Goal: Task Accomplishment & Management: Use online tool/utility

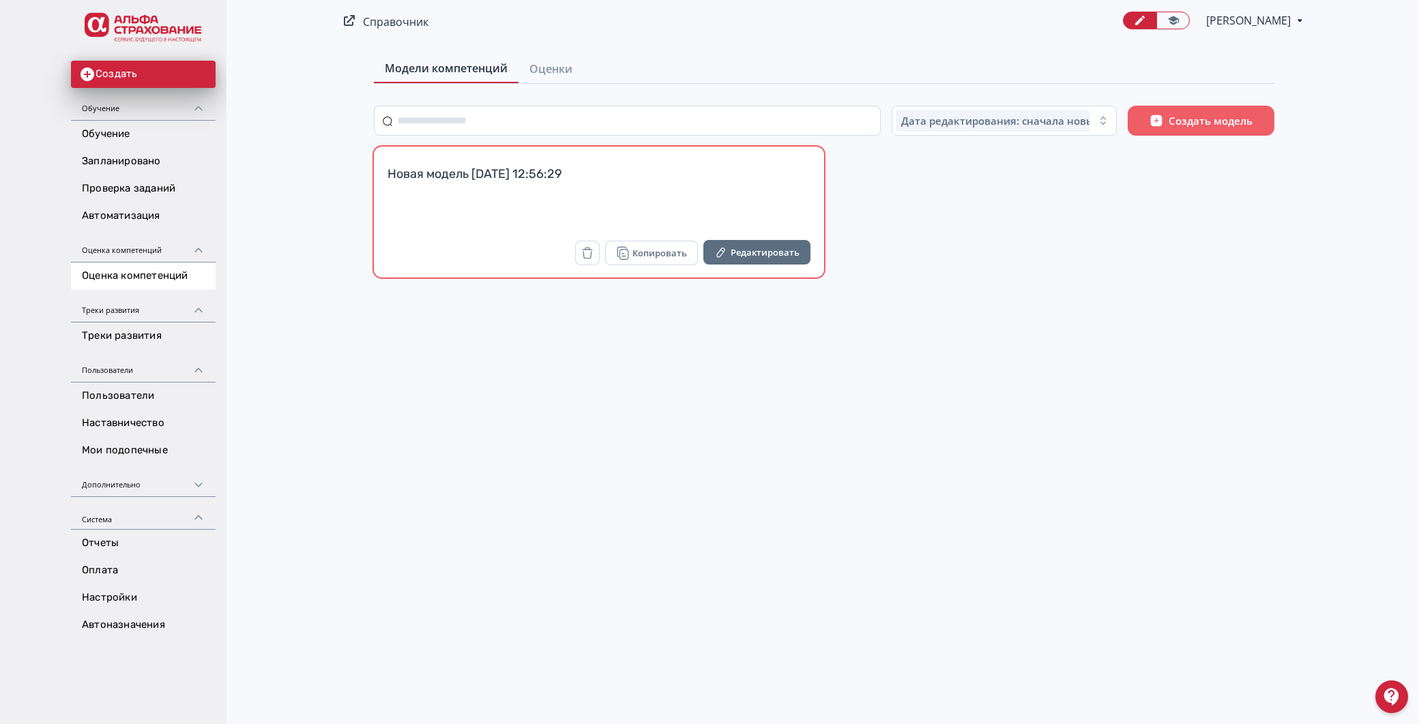
click at [513, 173] on div "Новая модель [DATE] 12:56:29" at bounding box center [598, 182] width 423 height 33
click at [131, 215] on link "Автоматизация" at bounding box center [143, 216] width 145 height 27
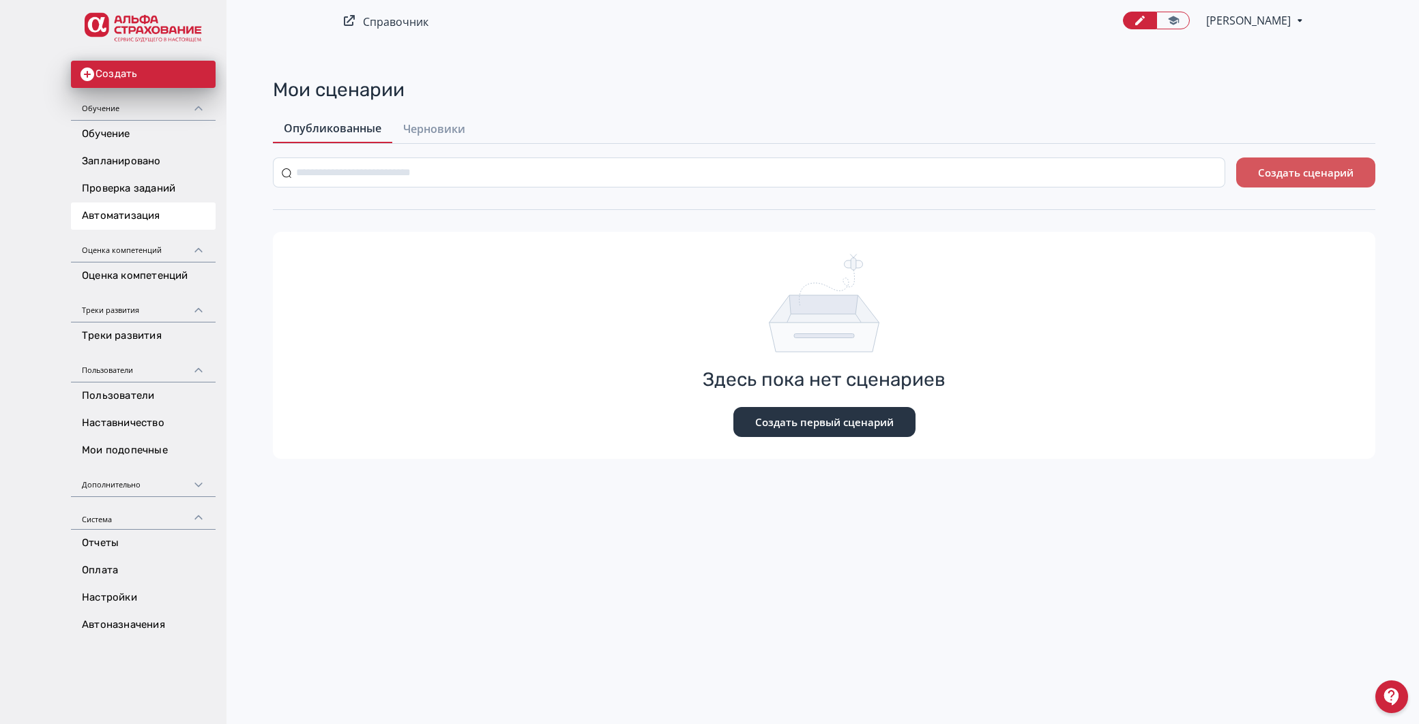
click at [1330, 174] on button "Создать сценарий" at bounding box center [1305, 173] width 139 height 30
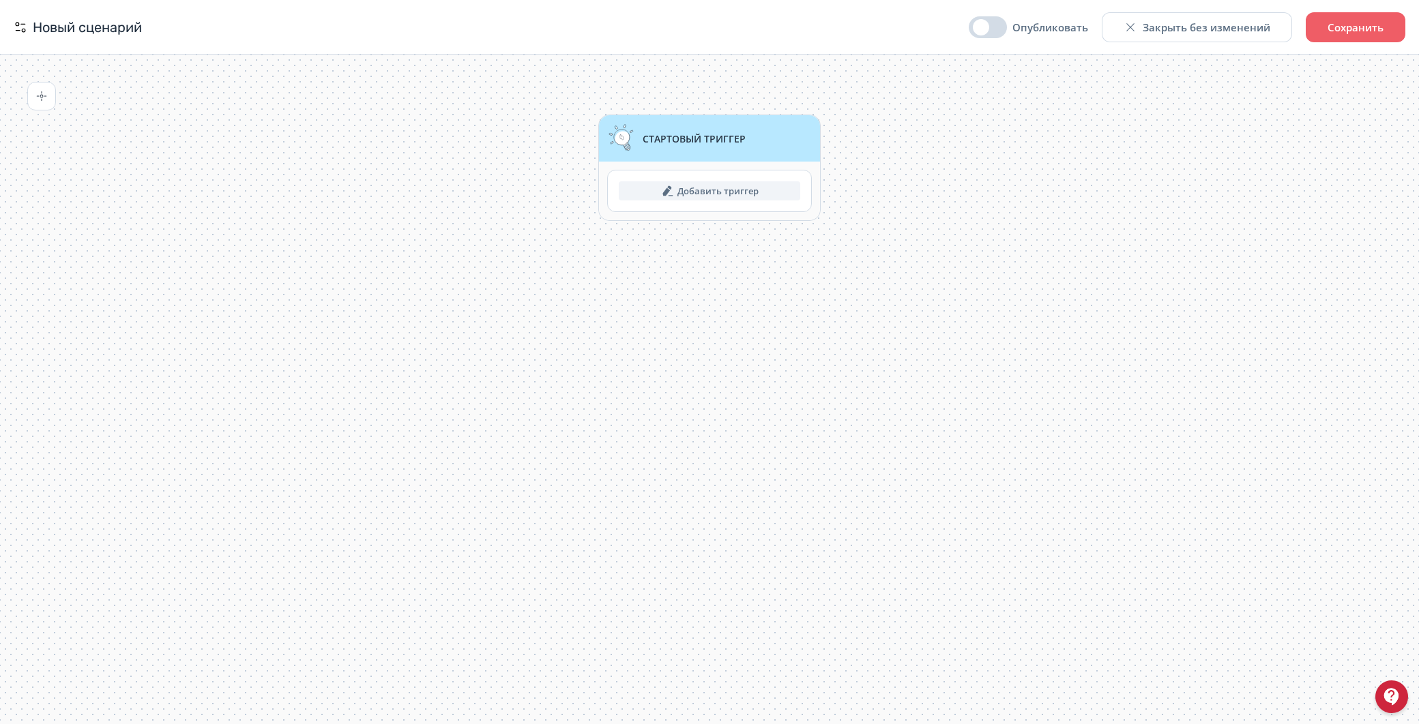
click at [653, 142] on span "Стартовый триггер" at bounding box center [693, 138] width 103 height 13
click at [714, 194] on button "Добавить триггер" at bounding box center [709, 190] width 181 height 19
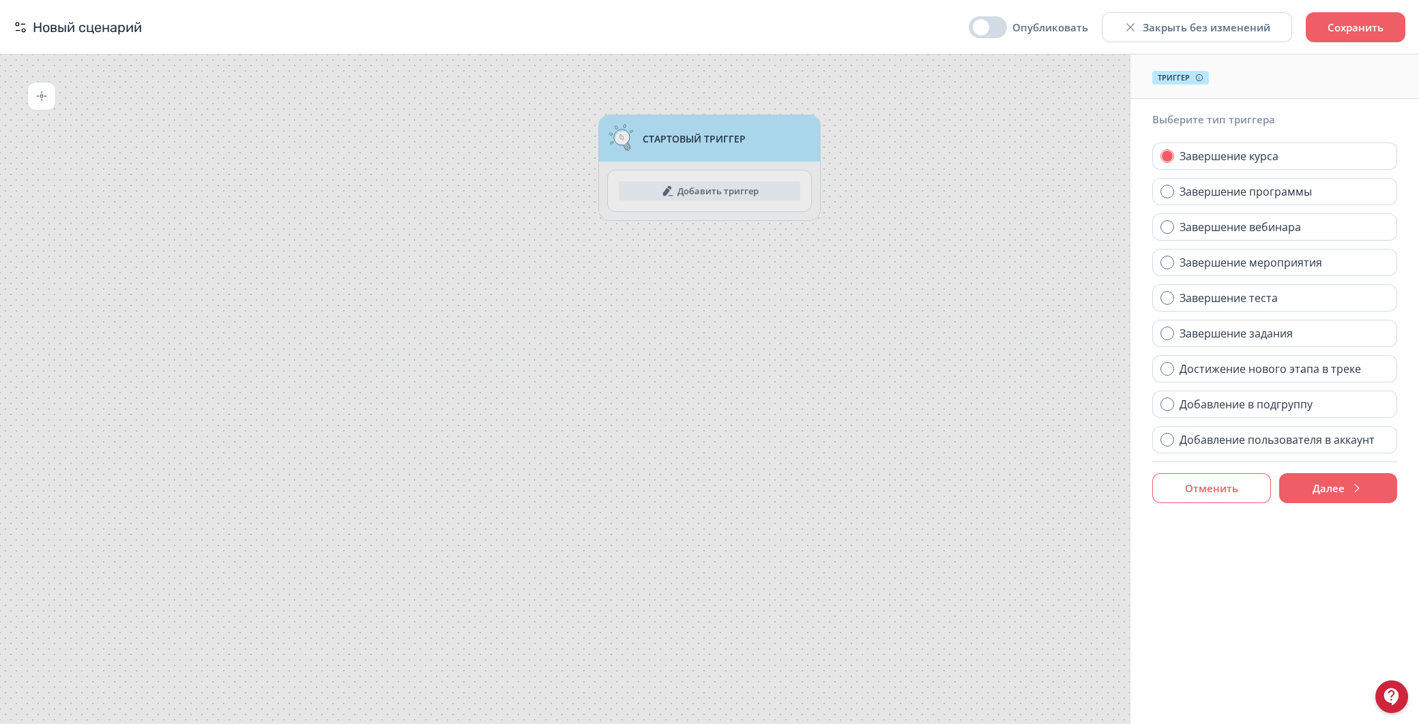
click at [1229, 492] on button "Отменить" at bounding box center [1211, 488] width 119 height 30
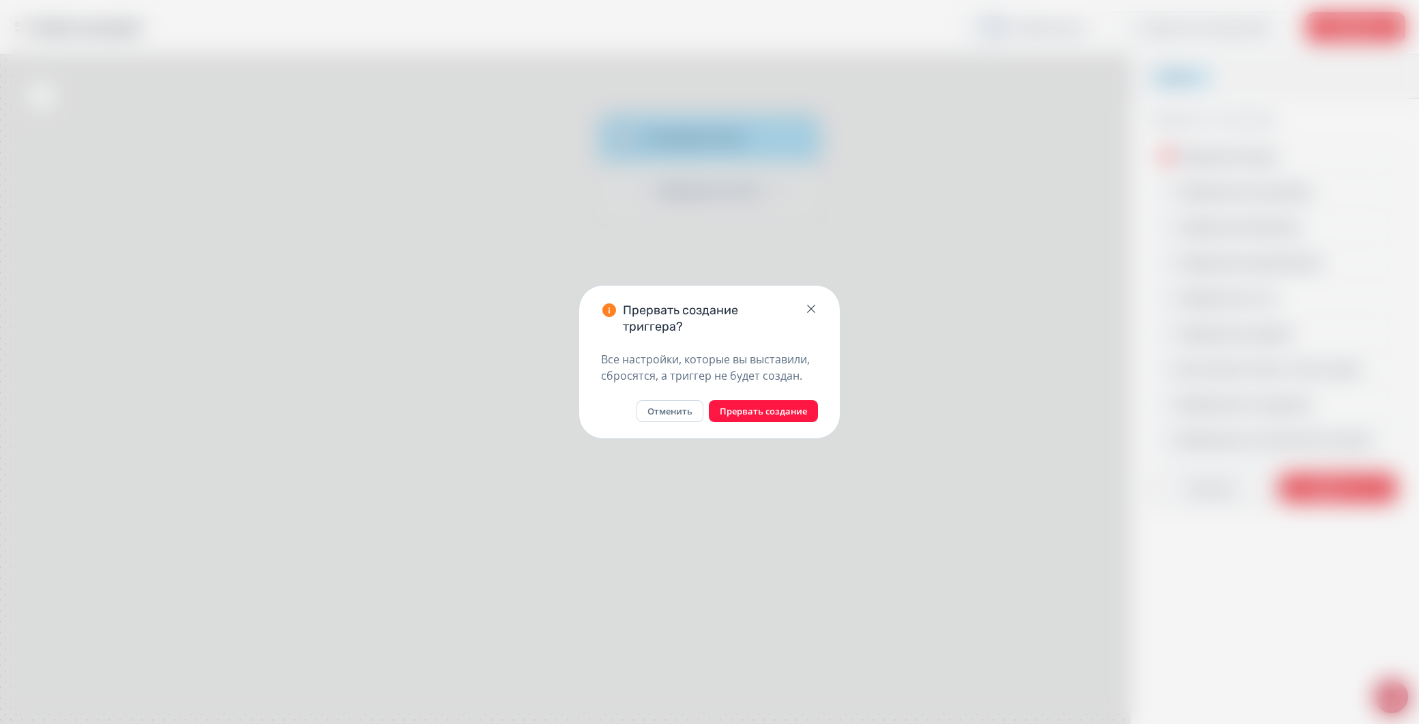
click at [769, 411] on button "Прервать создание" at bounding box center [763, 411] width 109 height 22
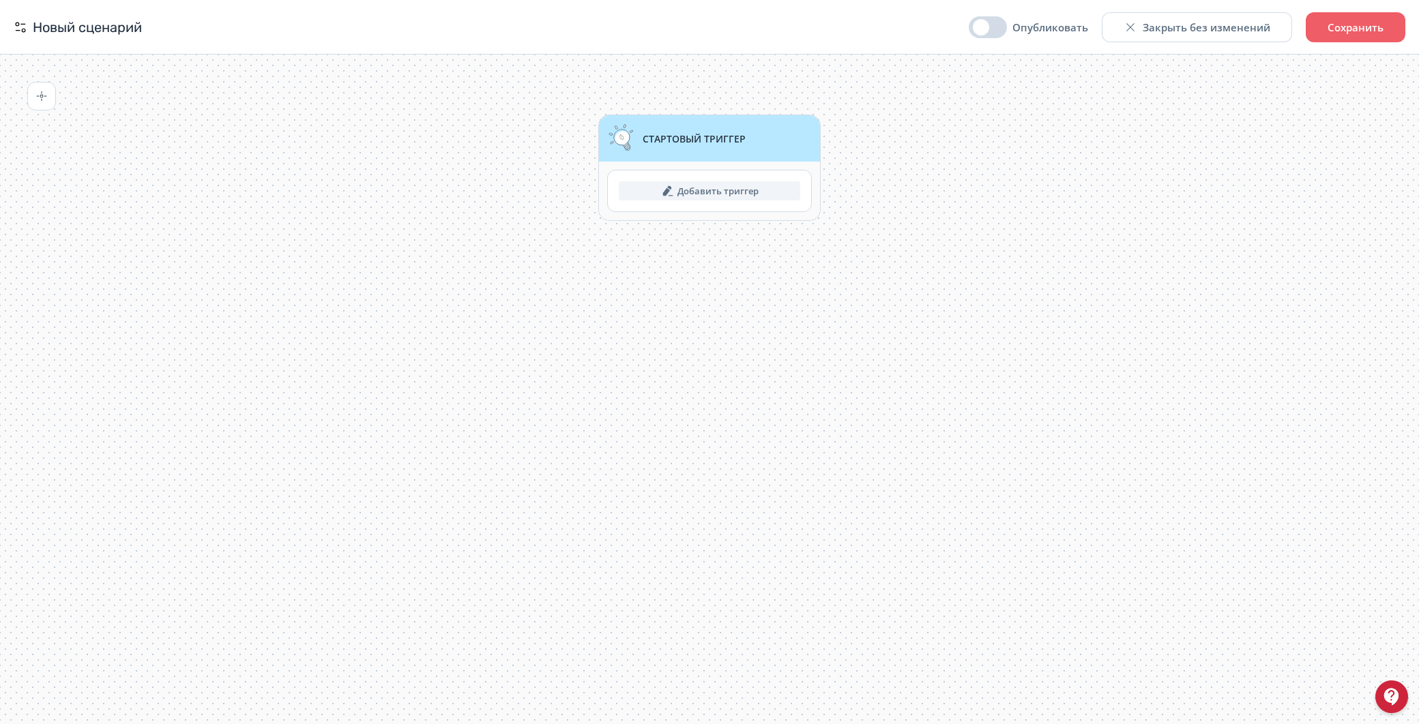
click at [647, 145] on div "Стартовый триггер" at bounding box center [693, 138] width 103 height 16
click at [696, 185] on button "Добавить триггер" at bounding box center [709, 190] width 181 height 19
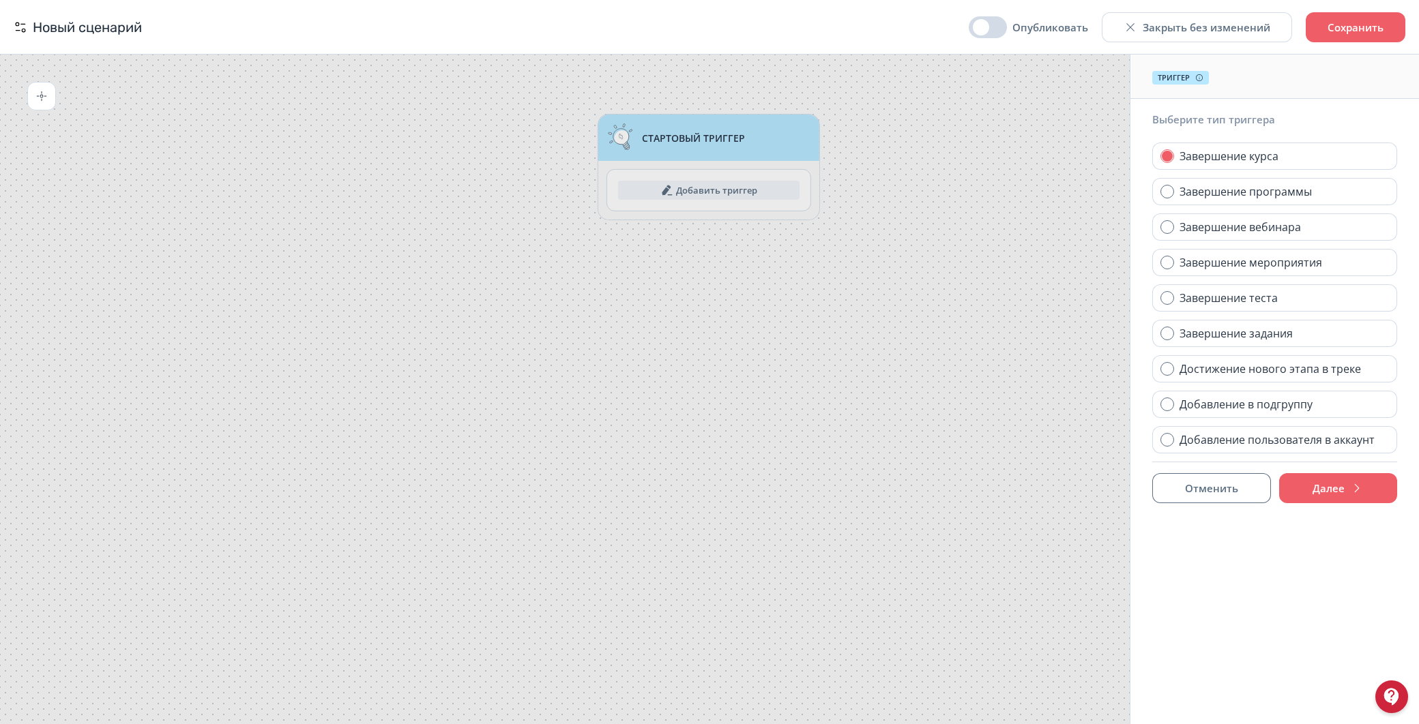
click at [885, 373] on body "React App Новый сценарий Опубликовать Закрыть без изменений Сохранить Стартовый…" at bounding box center [709, 362] width 1419 height 724
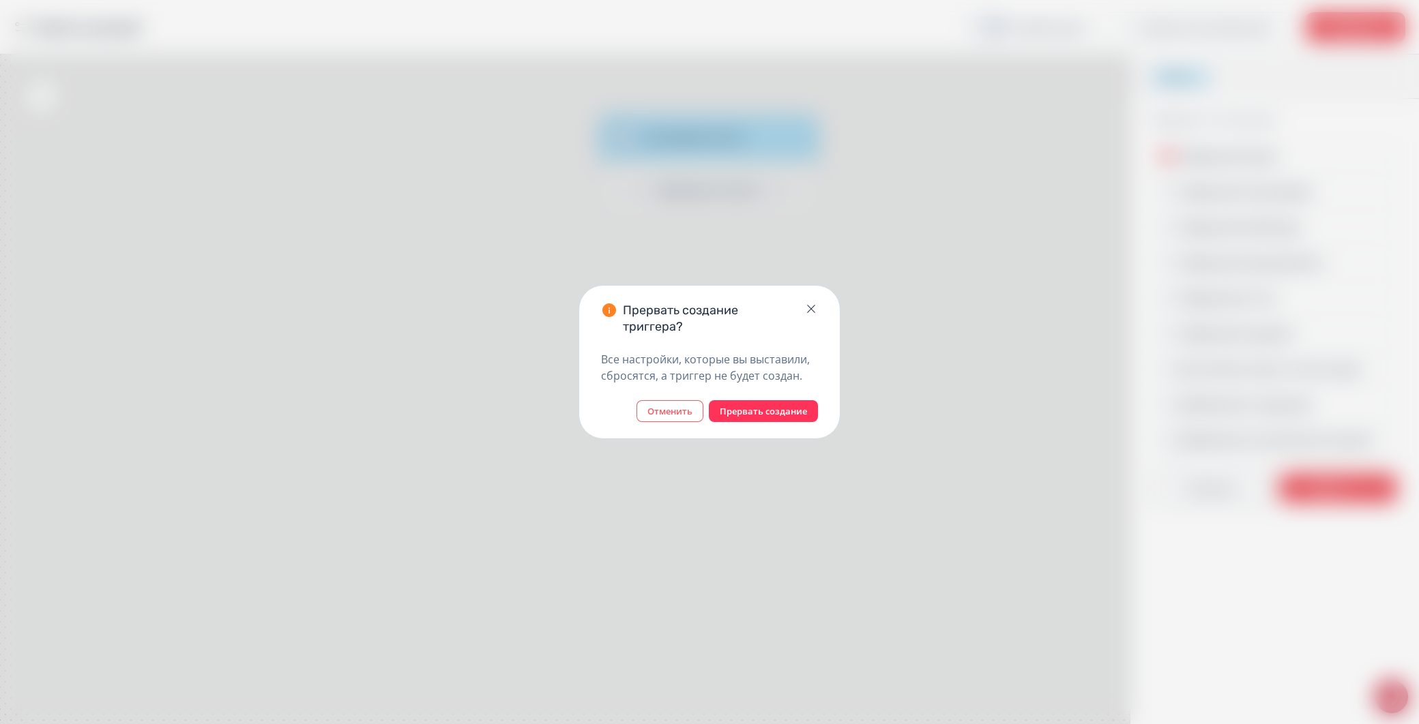
click at [673, 408] on button "Отменить" at bounding box center [669, 411] width 67 height 22
click at [35, 99] on body "React App Новый сценарий Опубликовать Закрыть без изменений Сохранить Стартовый…" at bounding box center [709, 362] width 1419 height 724
click at [776, 414] on button "Прервать создание" at bounding box center [763, 411] width 109 height 22
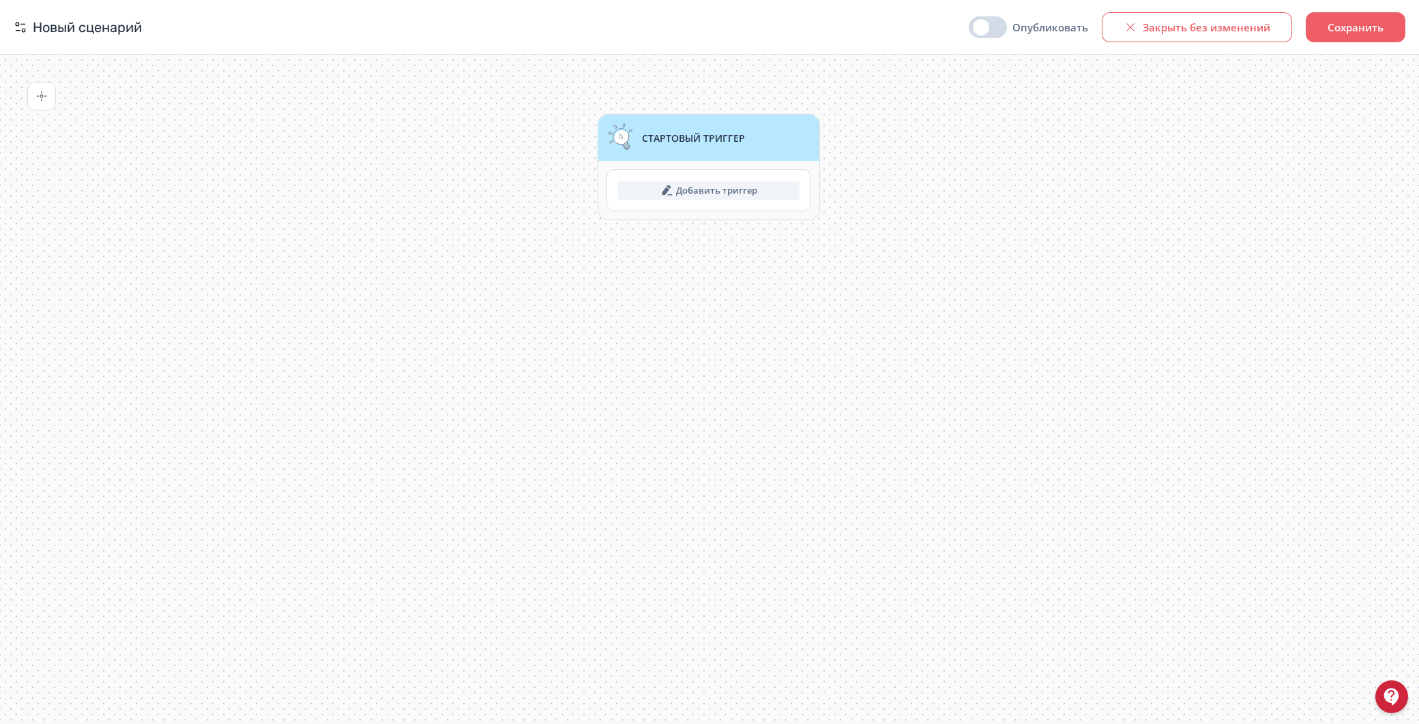
click at [1215, 27] on button "Закрыть без изменений" at bounding box center [1197, 27] width 190 height 30
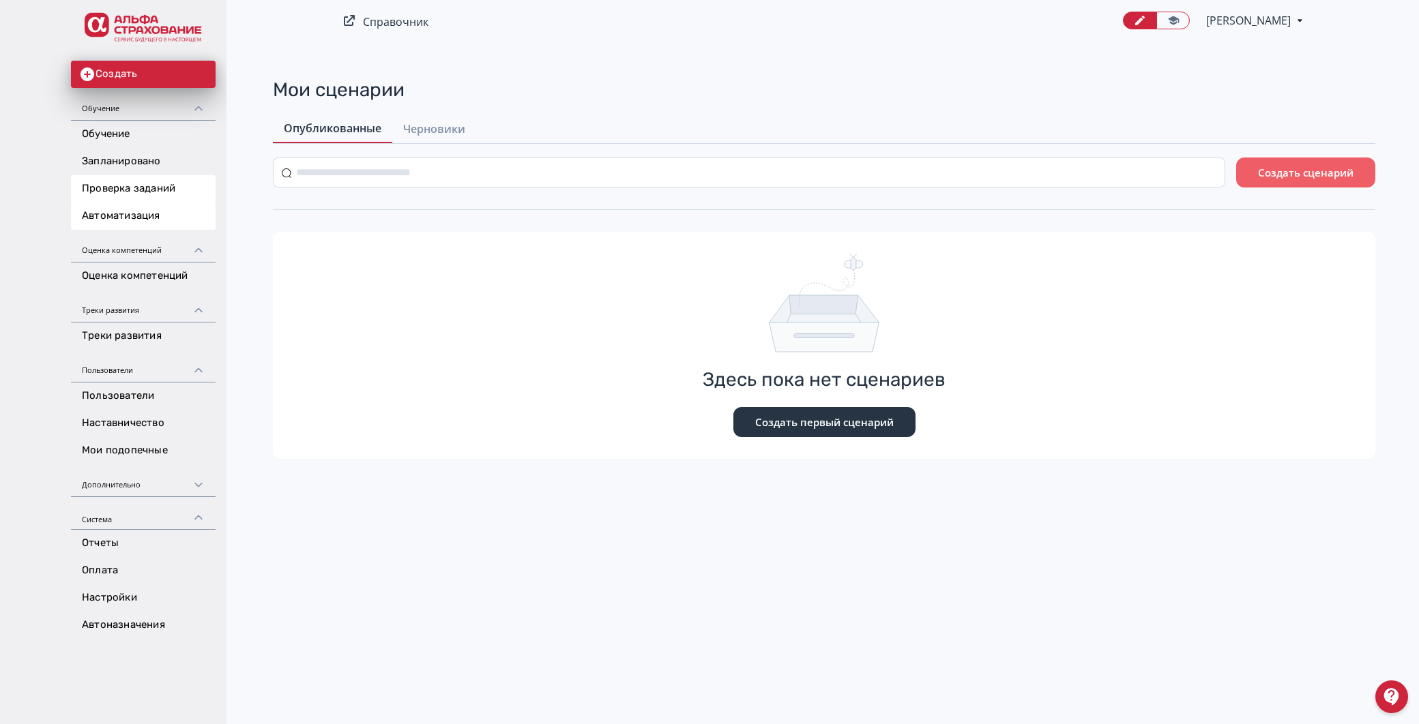
click at [109, 183] on link "Проверка заданий" at bounding box center [143, 188] width 145 height 27
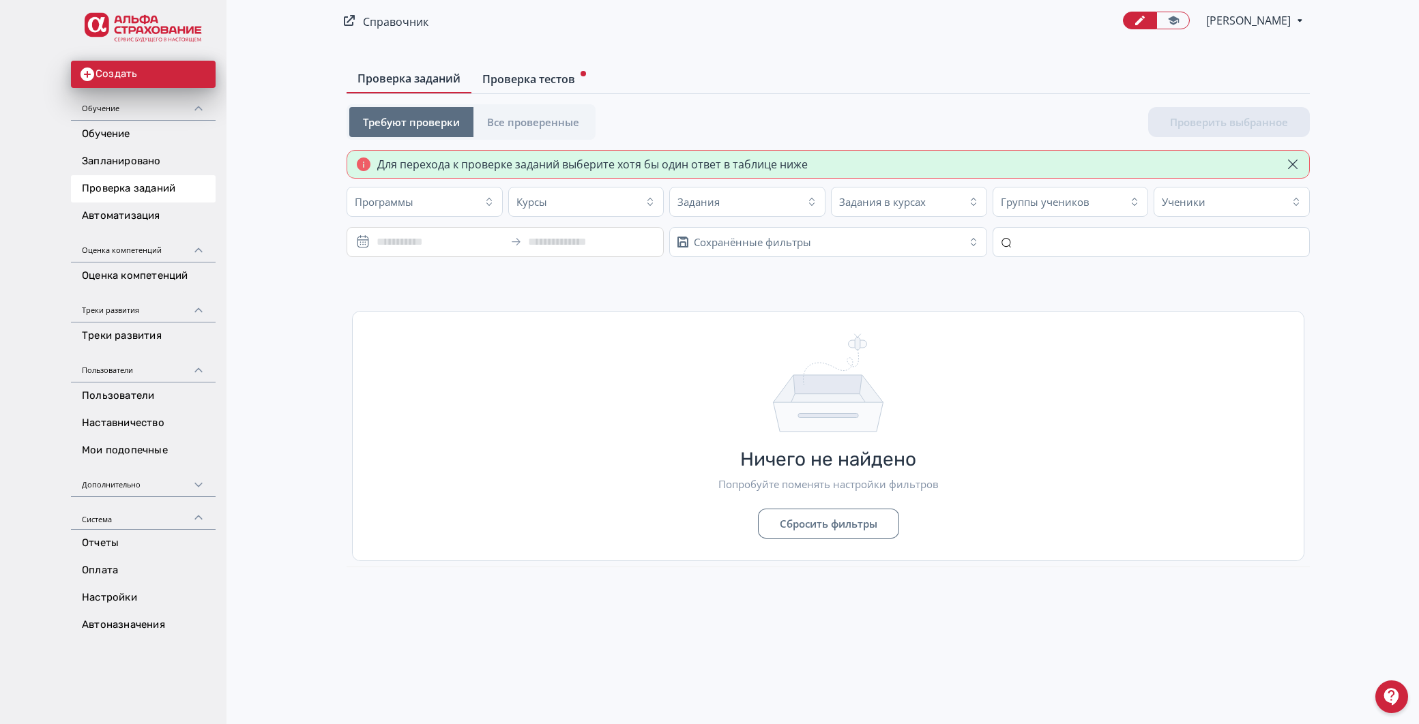
click at [500, 75] on span "Проверка тестов" at bounding box center [528, 79] width 93 height 16
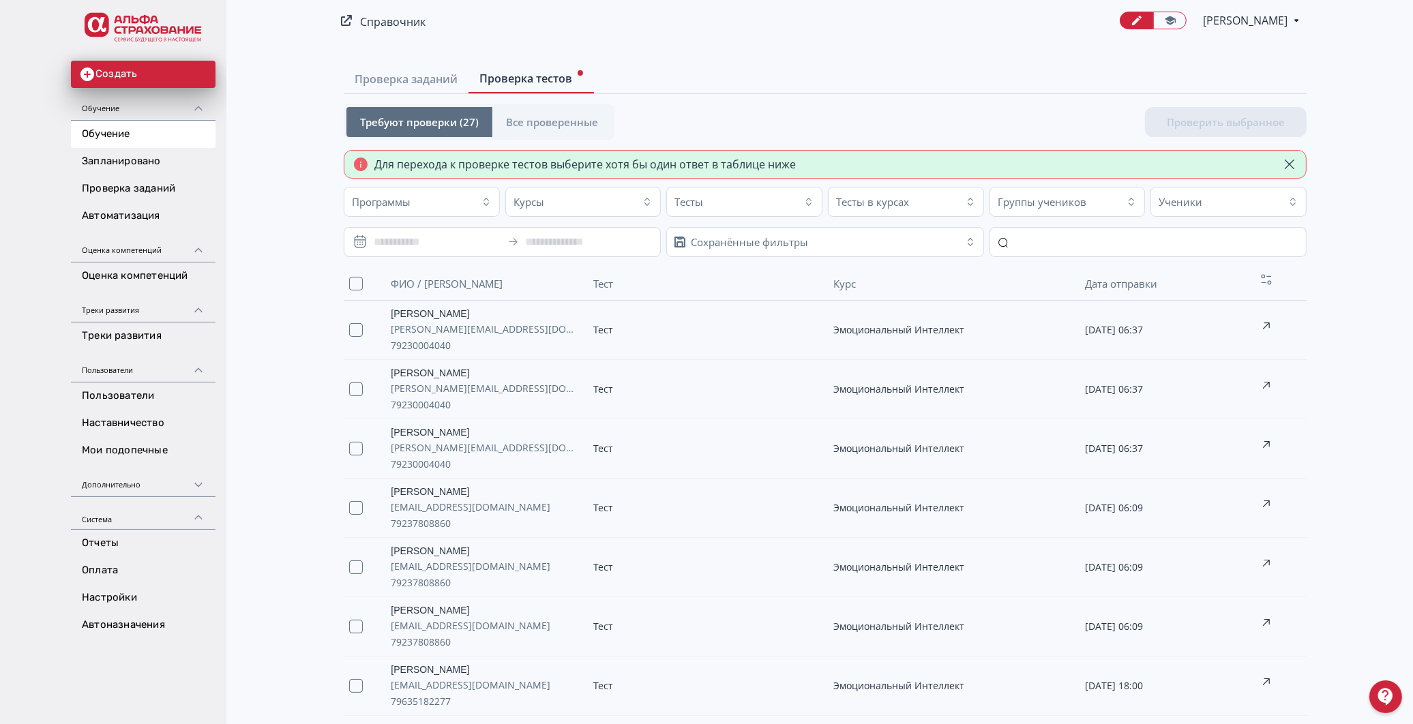
click at [114, 132] on link "Обучение" at bounding box center [143, 134] width 145 height 27
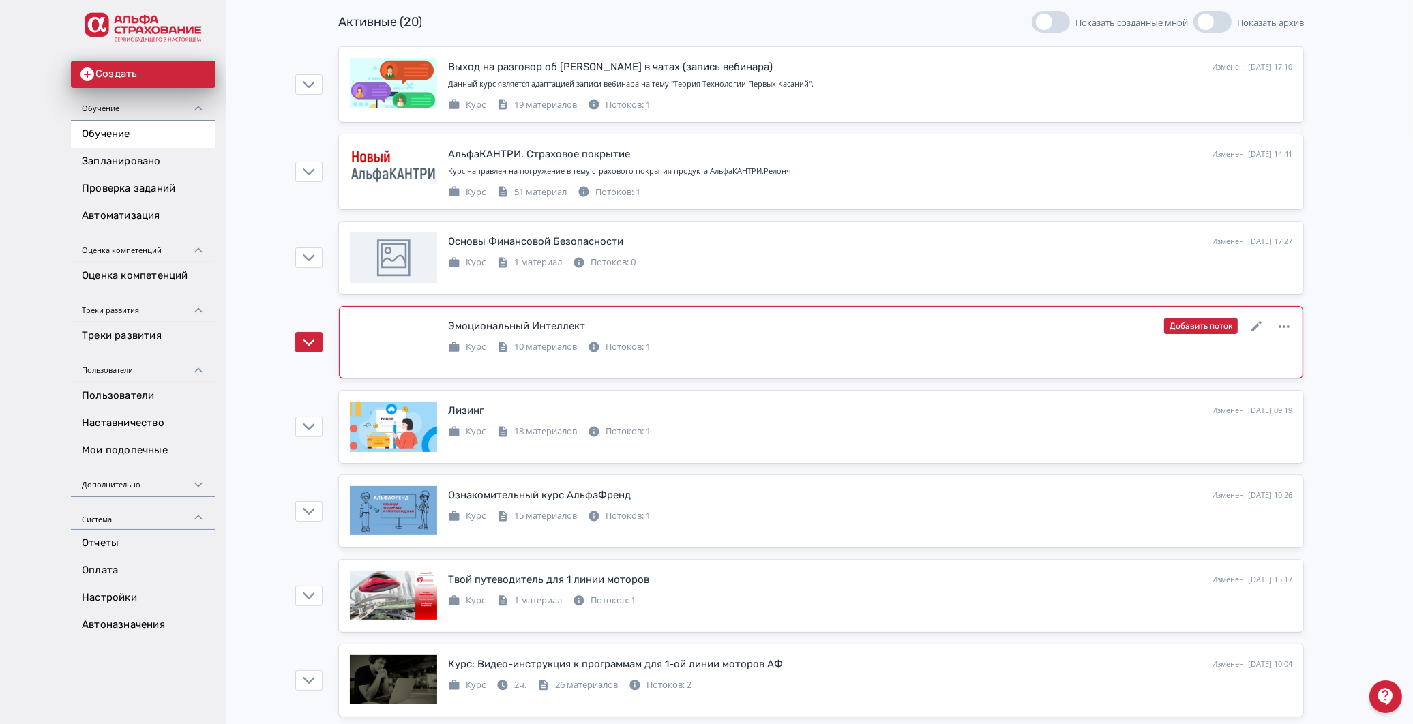
scroll to position [227, 0]
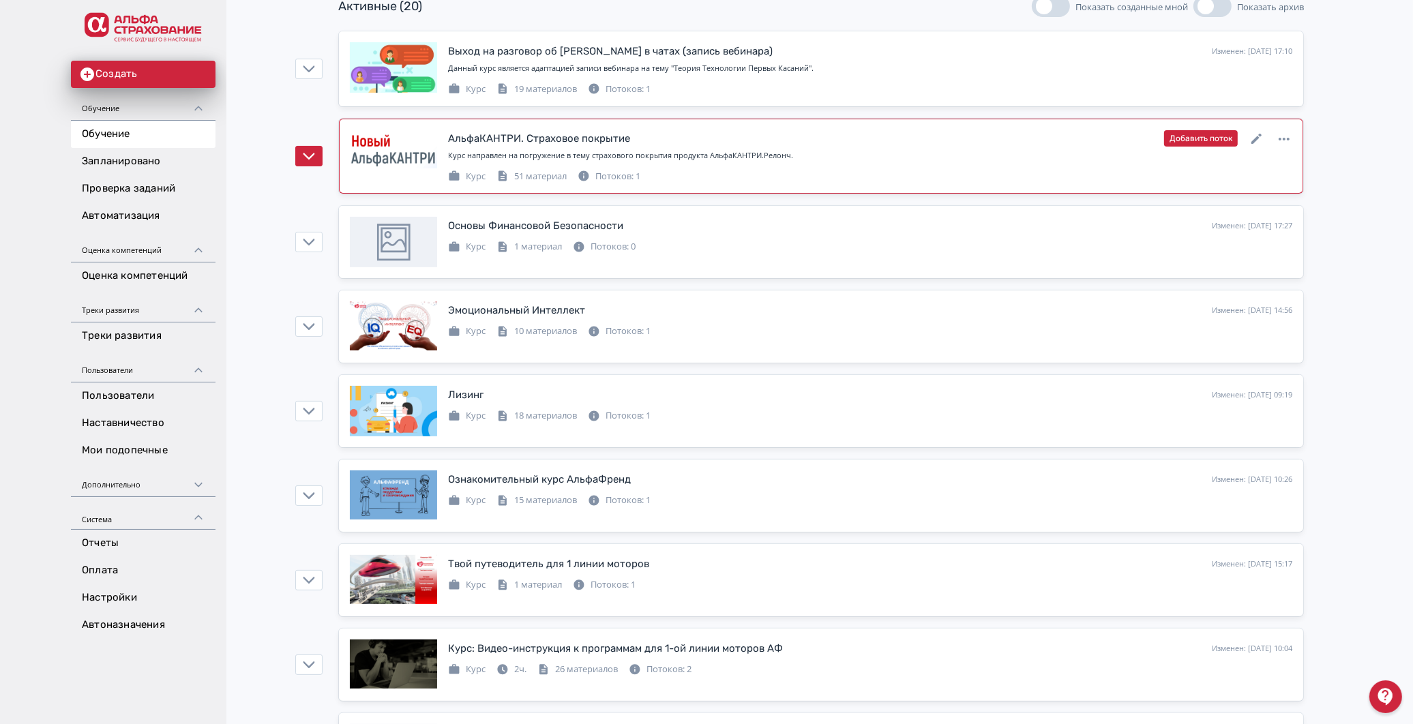
click at [529, 135] on div "АльфаКАНТРИ. Страховое покрытие" at bounding box center [539, 139] width 182 height 16
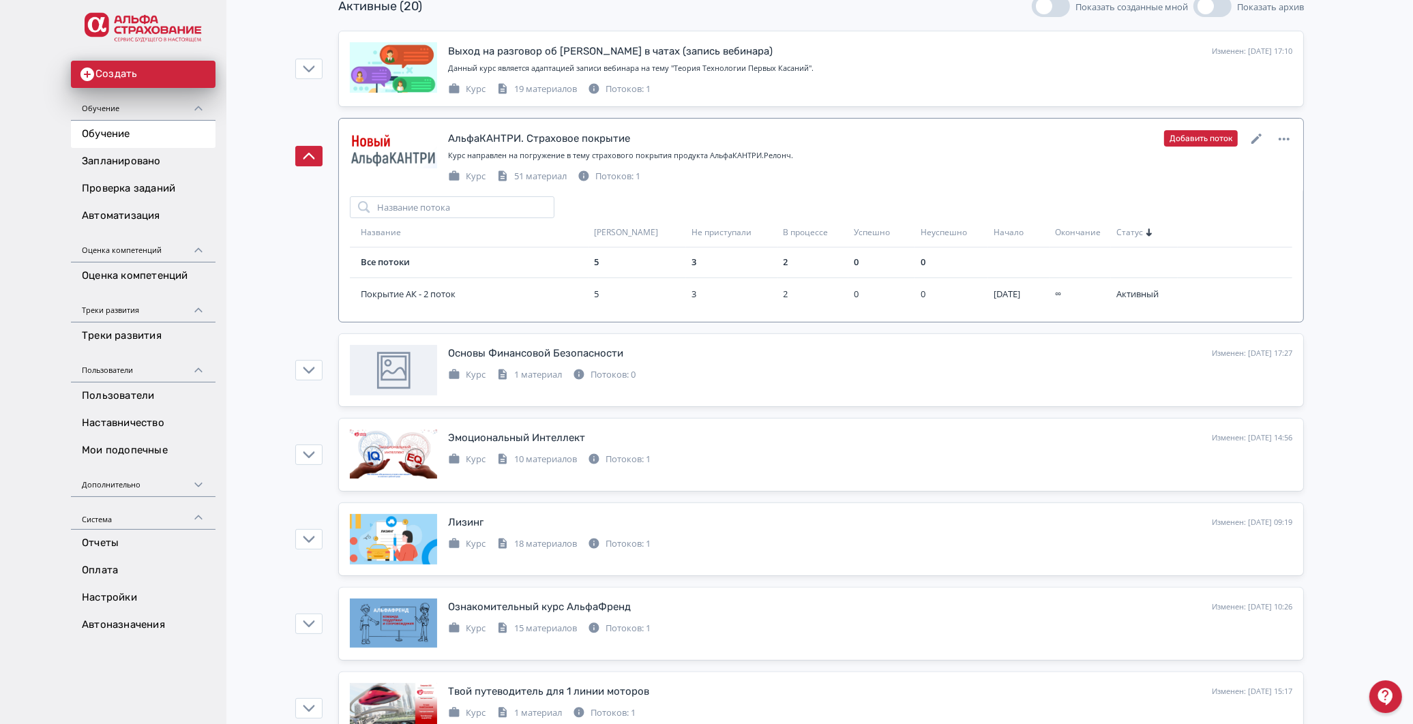
click at [394, 145] on div at bounding box center [393, 155] width 87 height 50
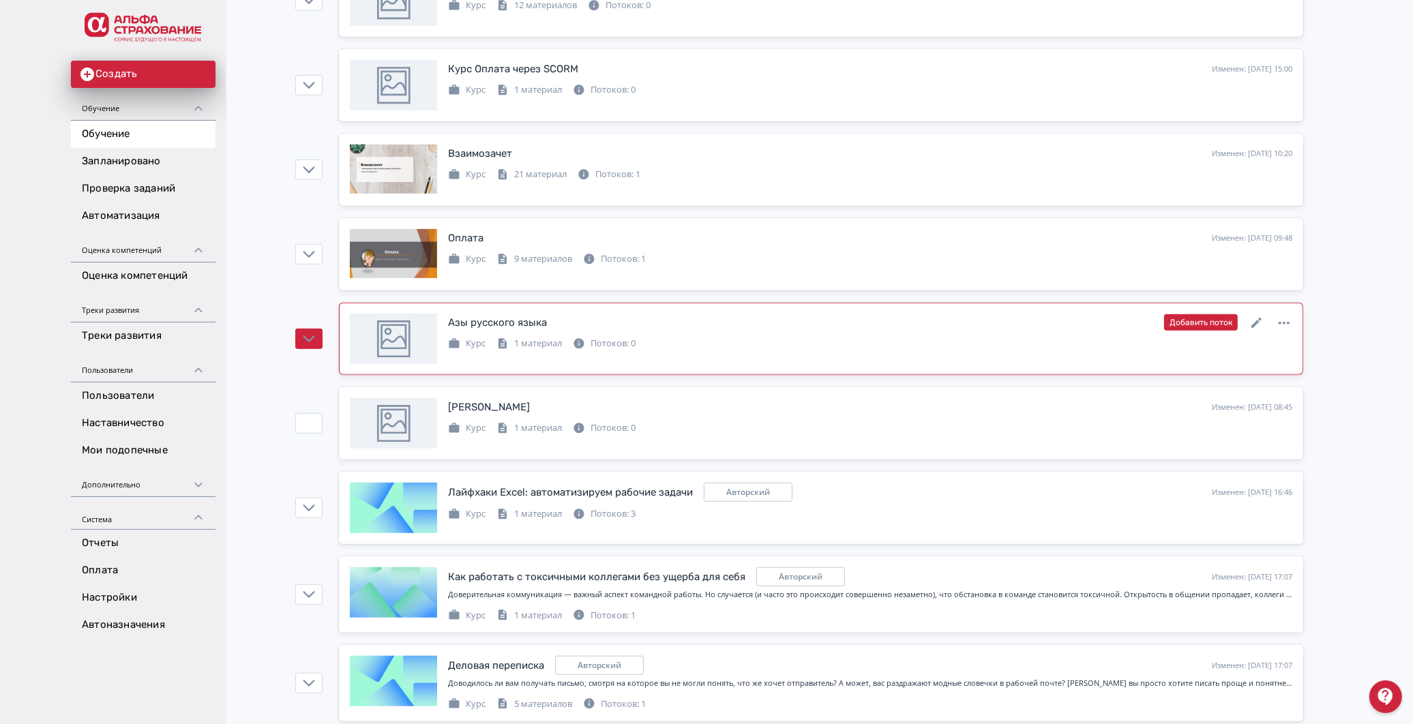
scroll to position [1136, 0]
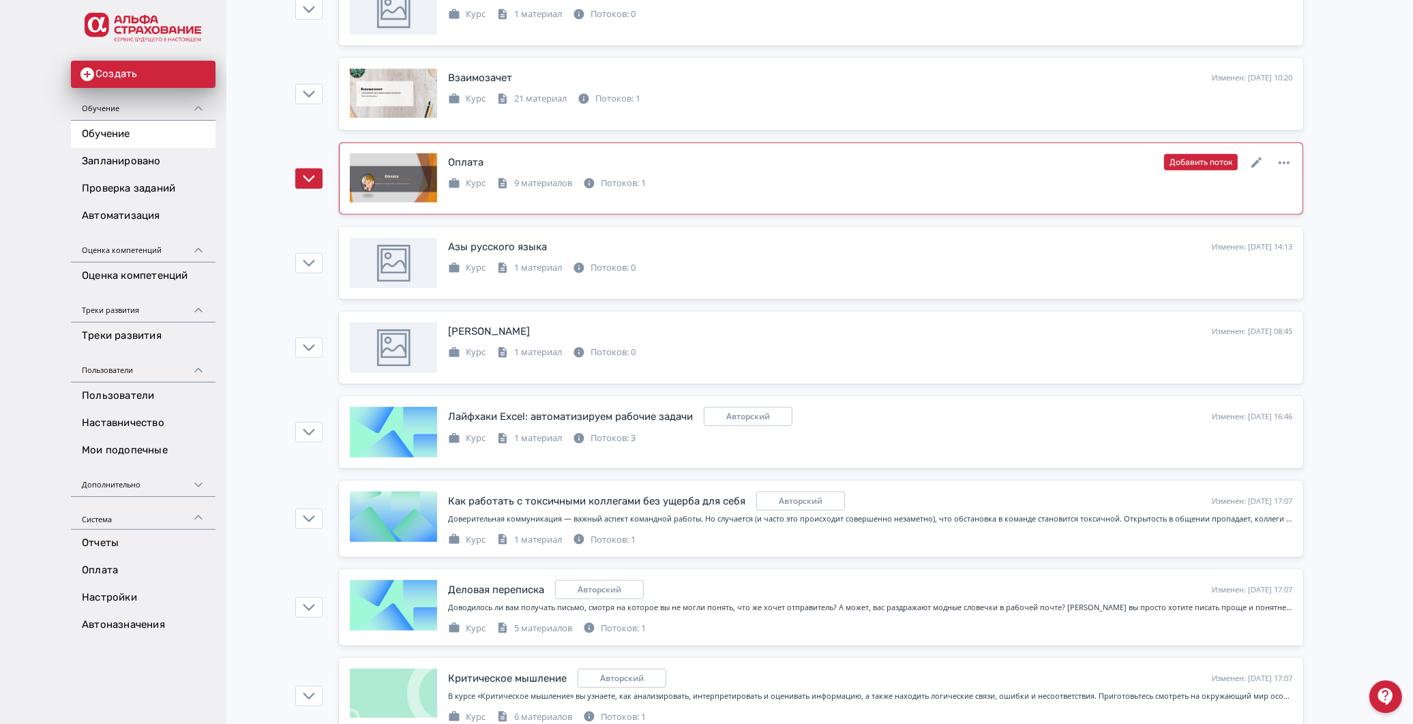
click at [407, 175] on div at bounding box center [393, 178] width 87 height 50
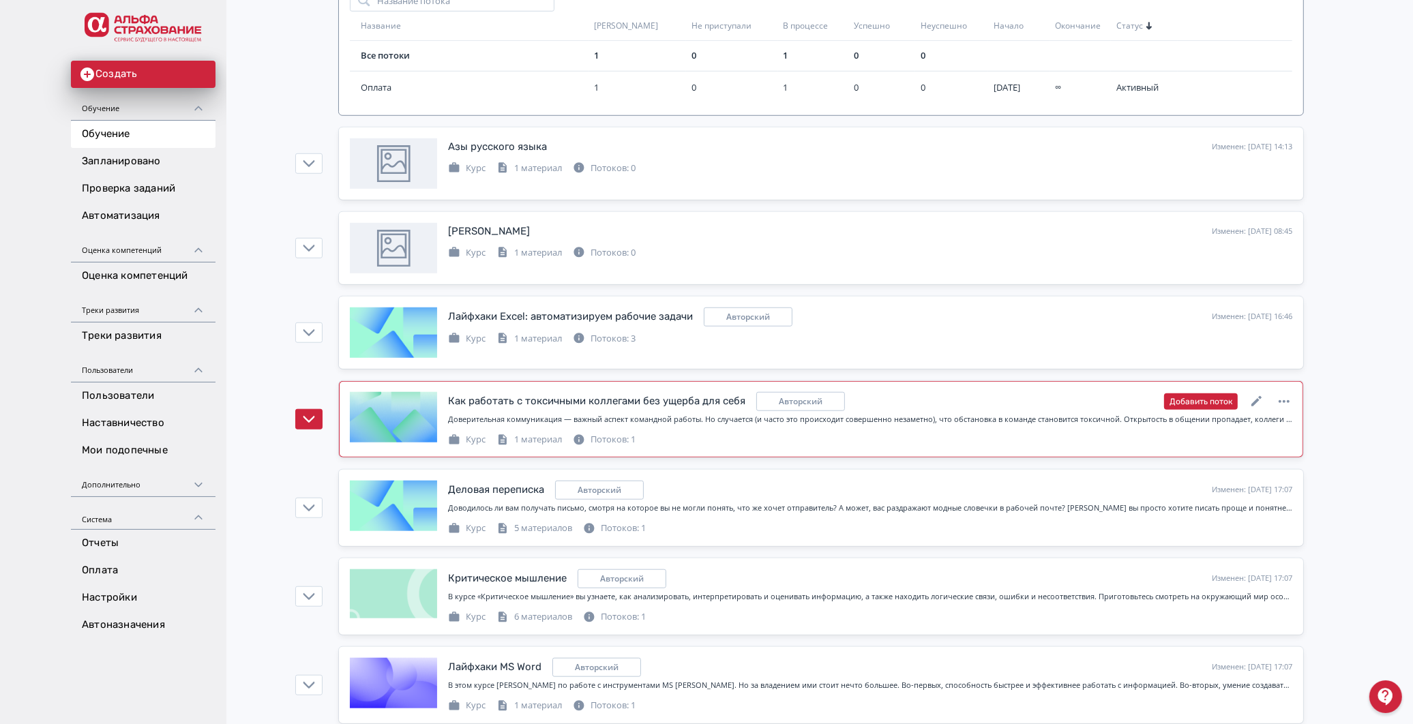
scroll to position [1391, 0]
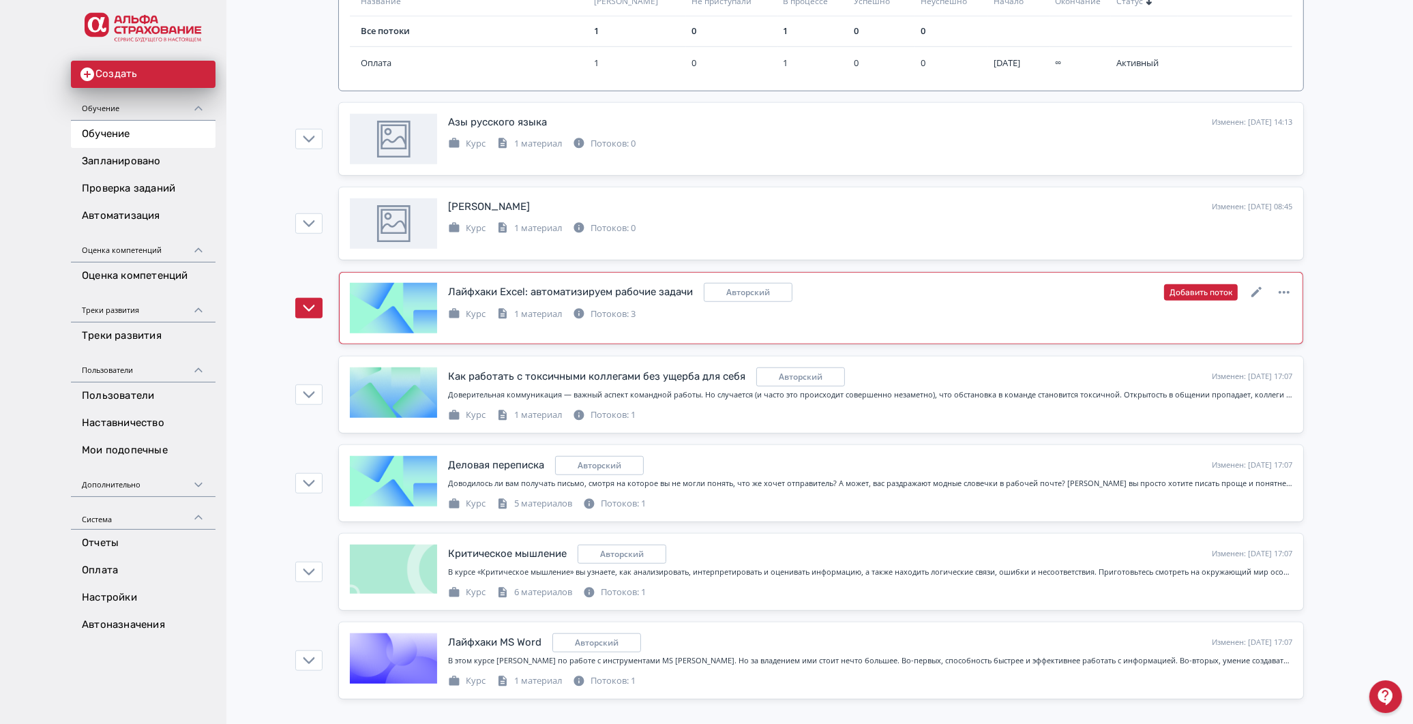
click at [482, 291] on div "Лайфхаки Excel: автоматизируем рабочие задачи" at bounding box center [570, 292] width 245 height 16
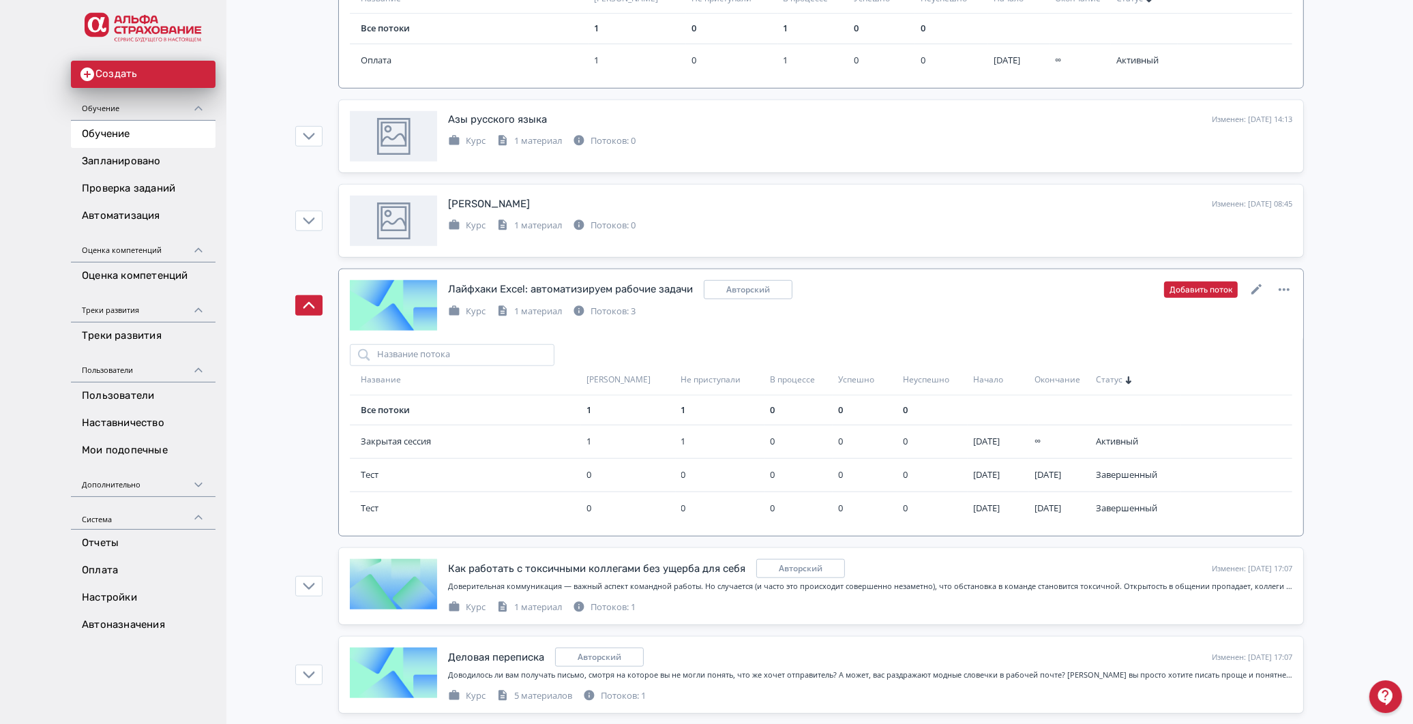
click at [411, 304] on div at bounding box center [393, 305] width 87 height 50
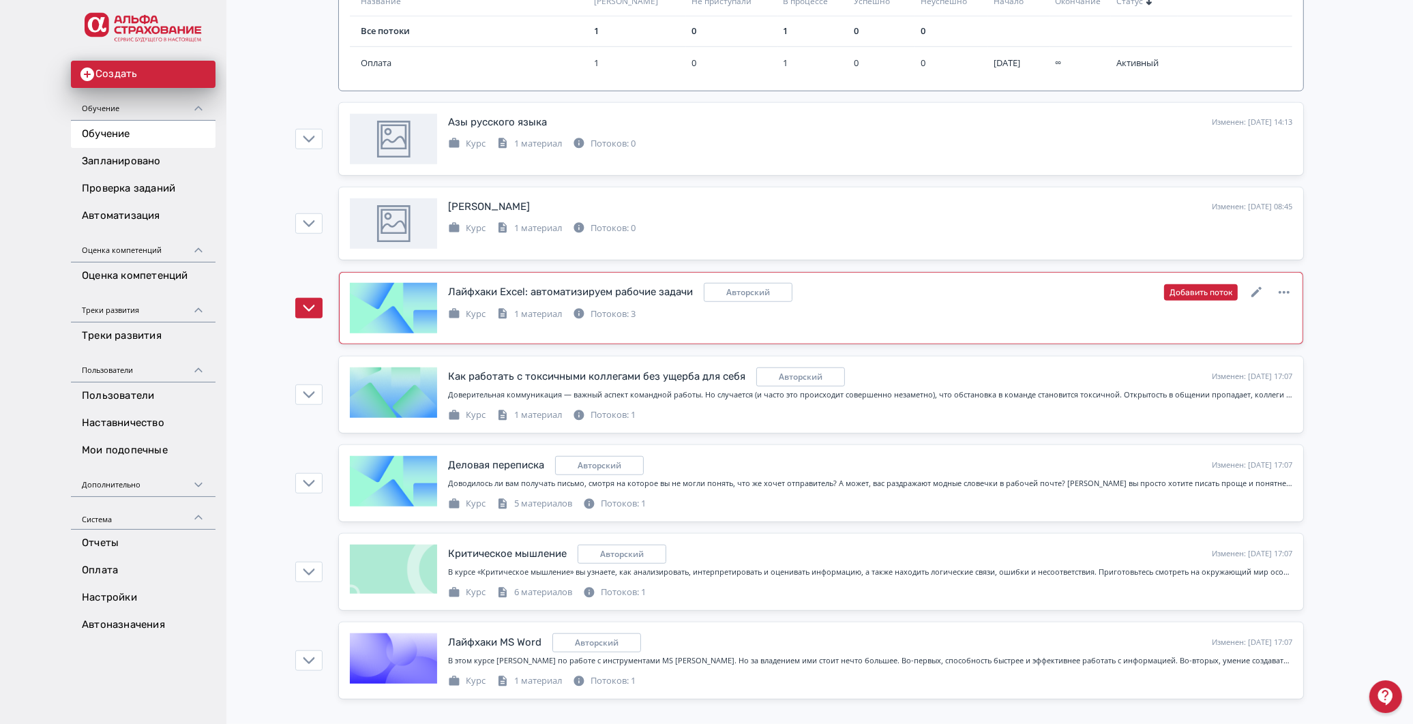
click at [413, 300] on div at bounding box center [393, 308] width 87 height 50
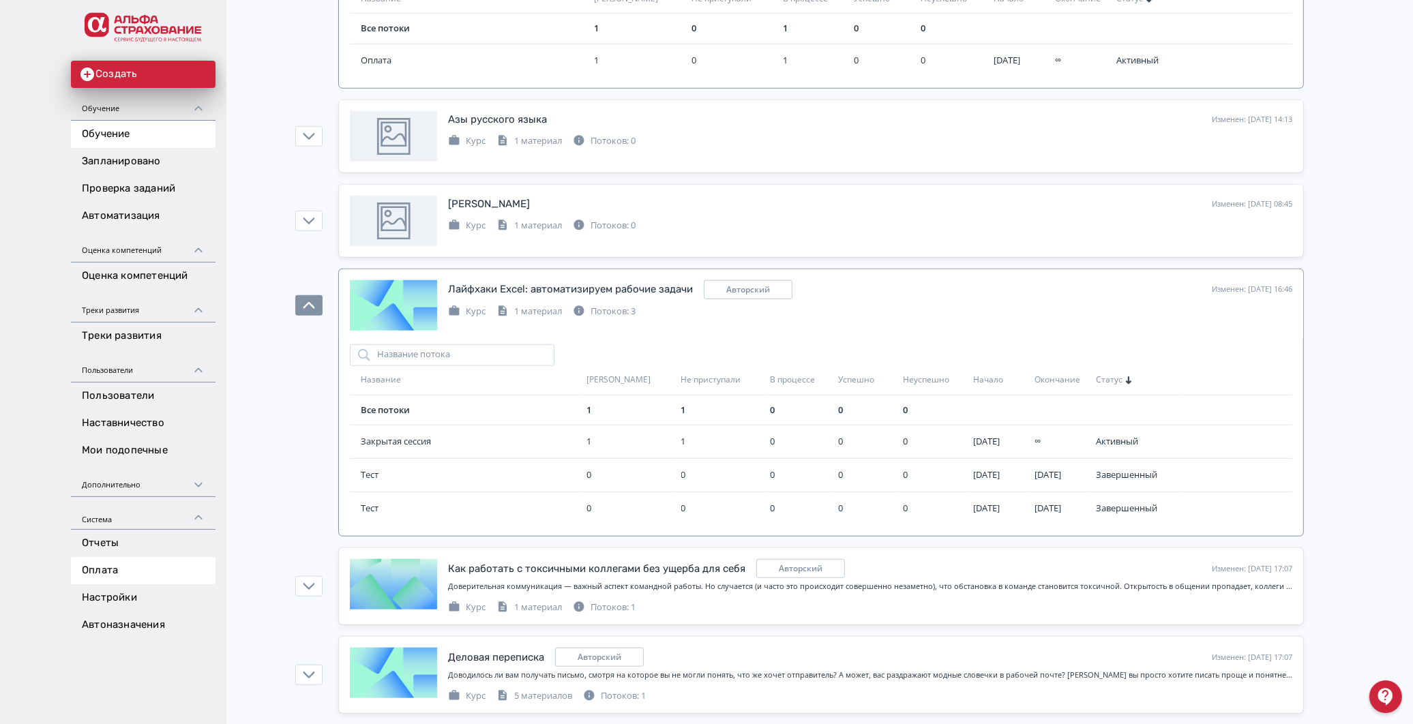
click at [132, 574] on link "Оплата" at bounding box center [143, 570] width 145 height 27
